Goal: Navigation & Orientation: Find specific page/section

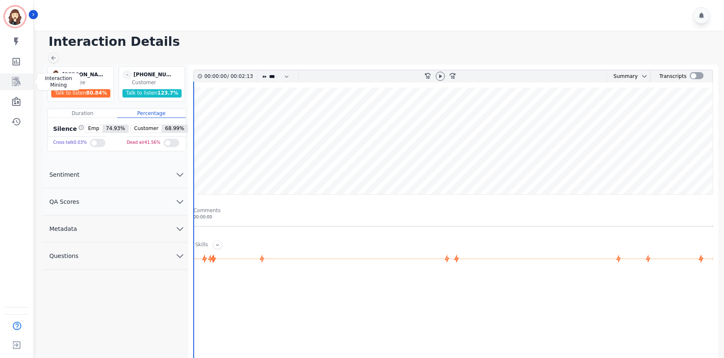
click at [15, 83] on icon "Sidebar" at bounding box center [16, 82] width 10 height 10
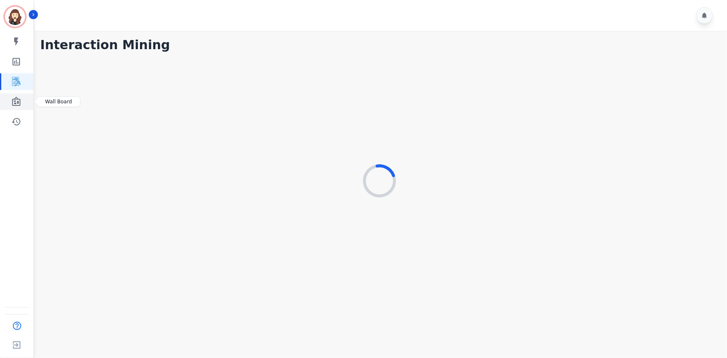
click at [17, 98] on icon "Sidebar" at bounding box center [16, 102] width 10 height 10
